Goal: Task Accomplishment & Management: Manage account settings

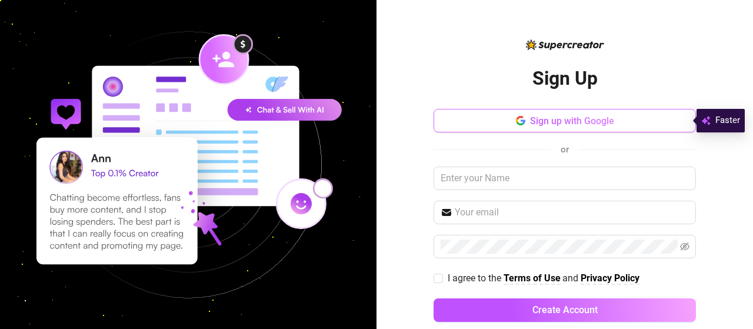
click at [516, 120] on icon "button" at bounding box center [520, 120] width 9 height 9
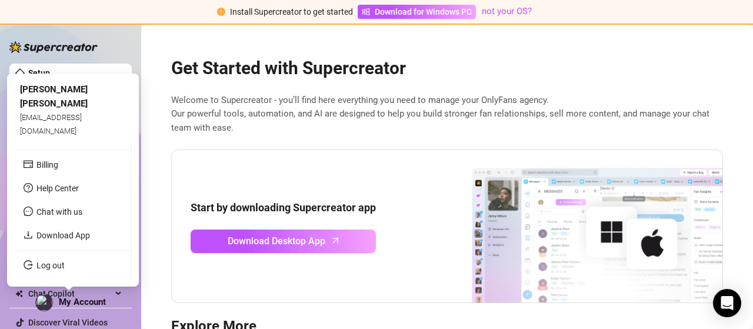
click at [41, 299] on img at bounding box center [44, 302] width 16 height 16
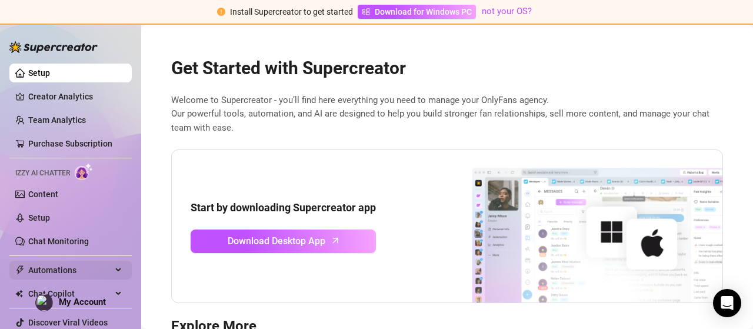
scroll to position [31, 0]
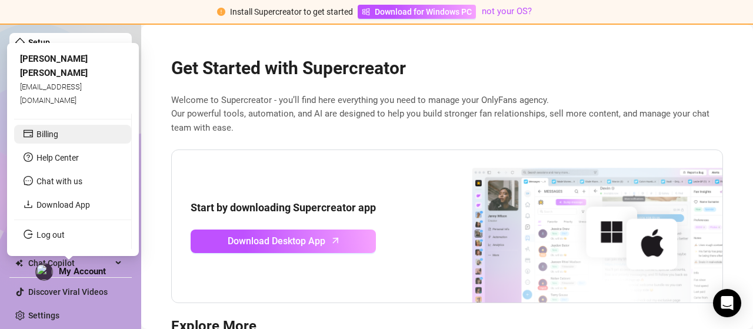
click at [58, 136] on link "Billing" at bounding box center [47, 133] width 22 height 9
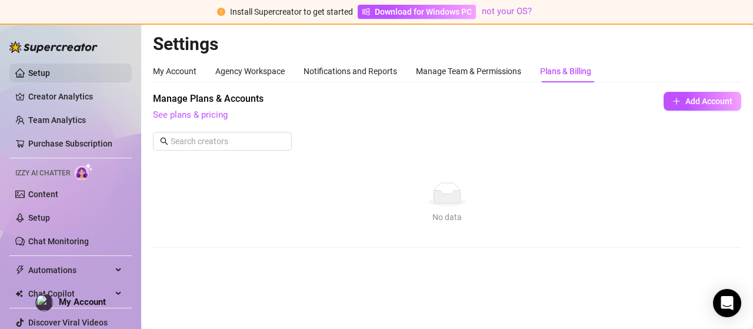
click at [46, 68] on link "Setup" at bounding box center [39, 72] width 22 height 9
